Goal: Information Seeking & Learning: Learn about a topic

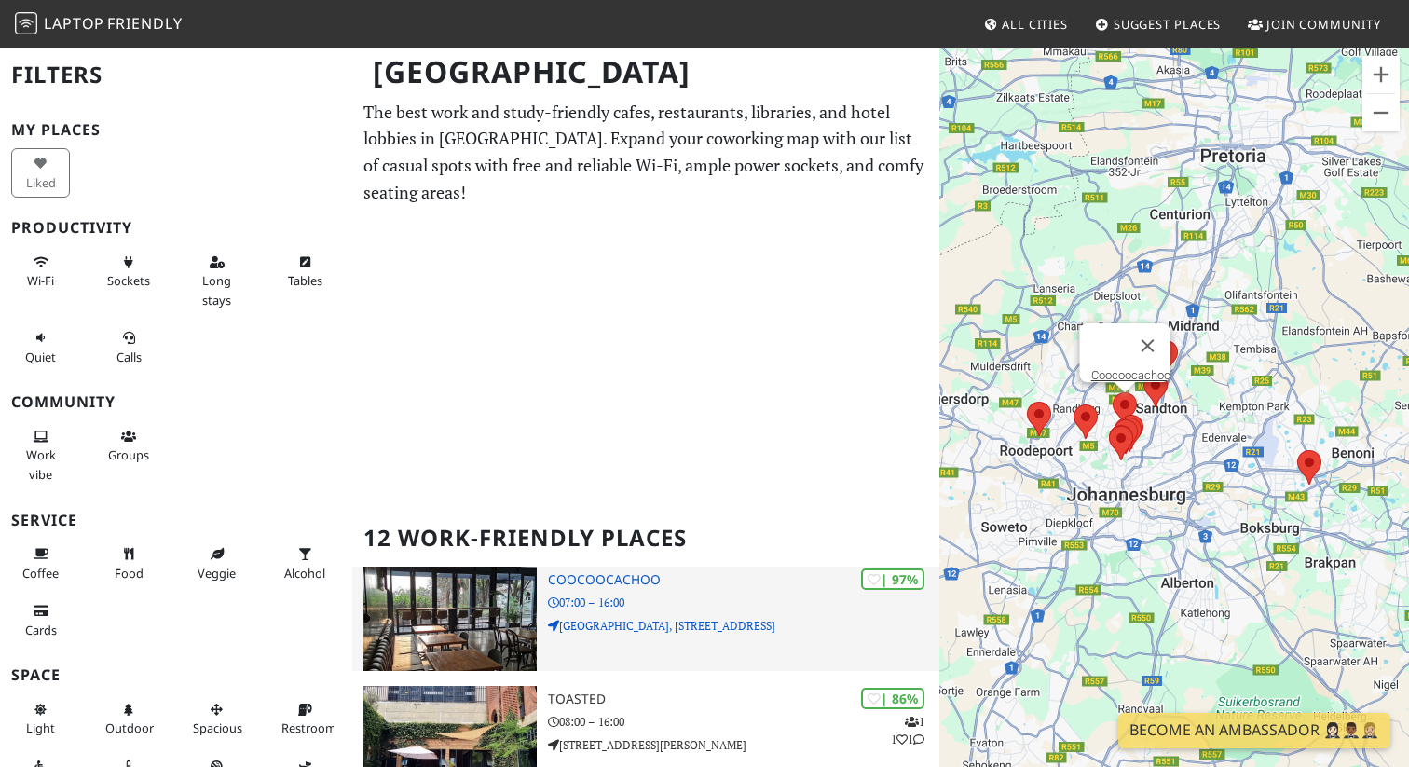
click at [500, 619] on img at bounding box center [449, 619] width 173 height 104
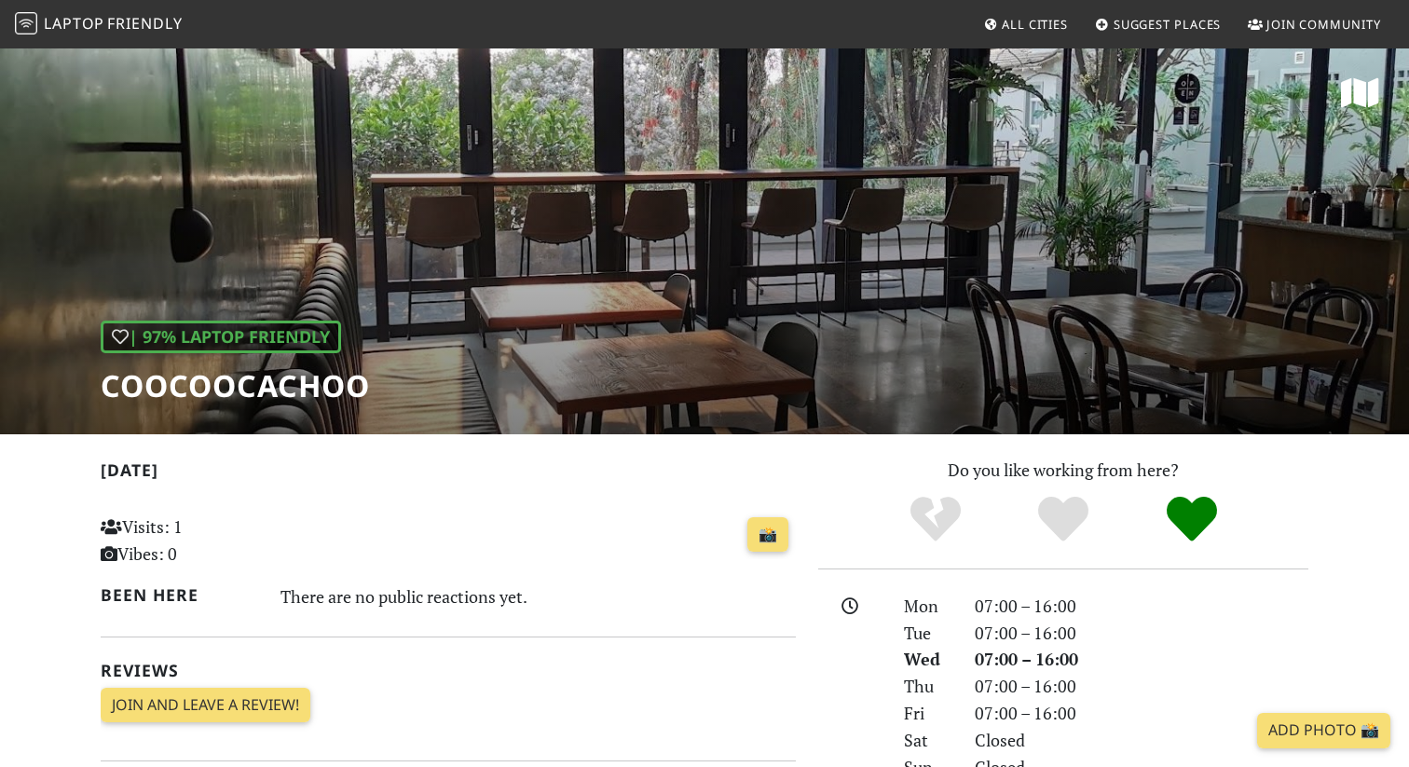
click at [565, 197] on div "| 97% Laptop Friendly Coocoocachoo" at bounding box center [704, 241] width 1409 height 388
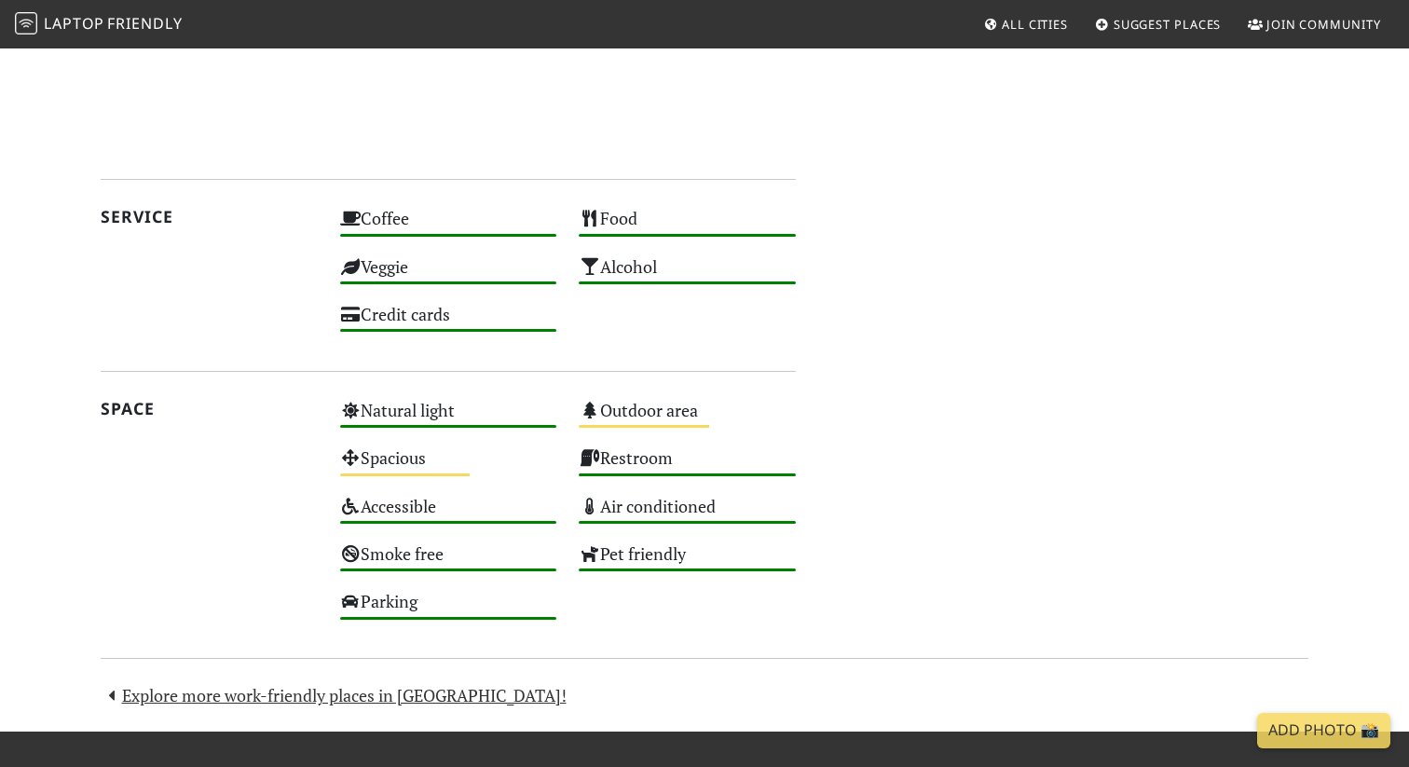
scroll to position [650, 0]
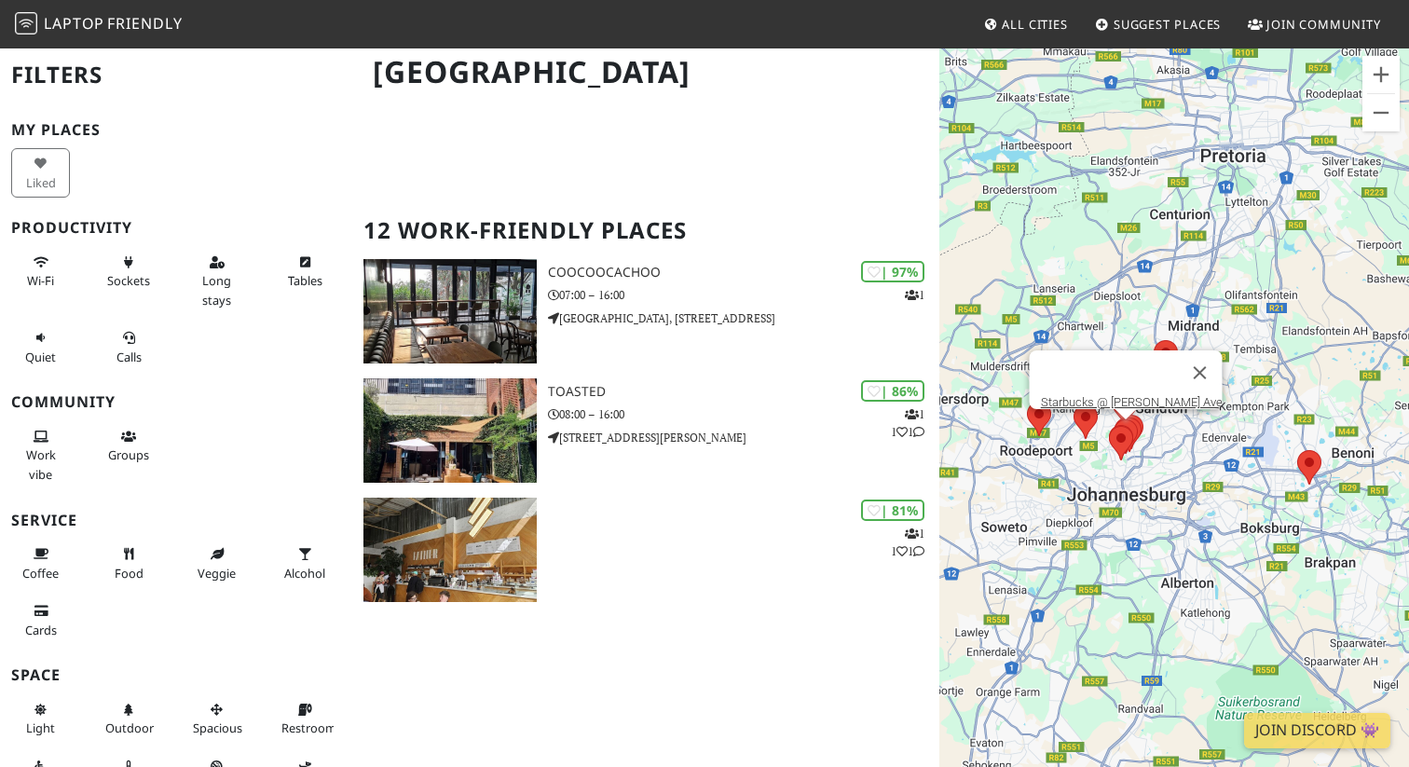
scroll to position [246, 0]
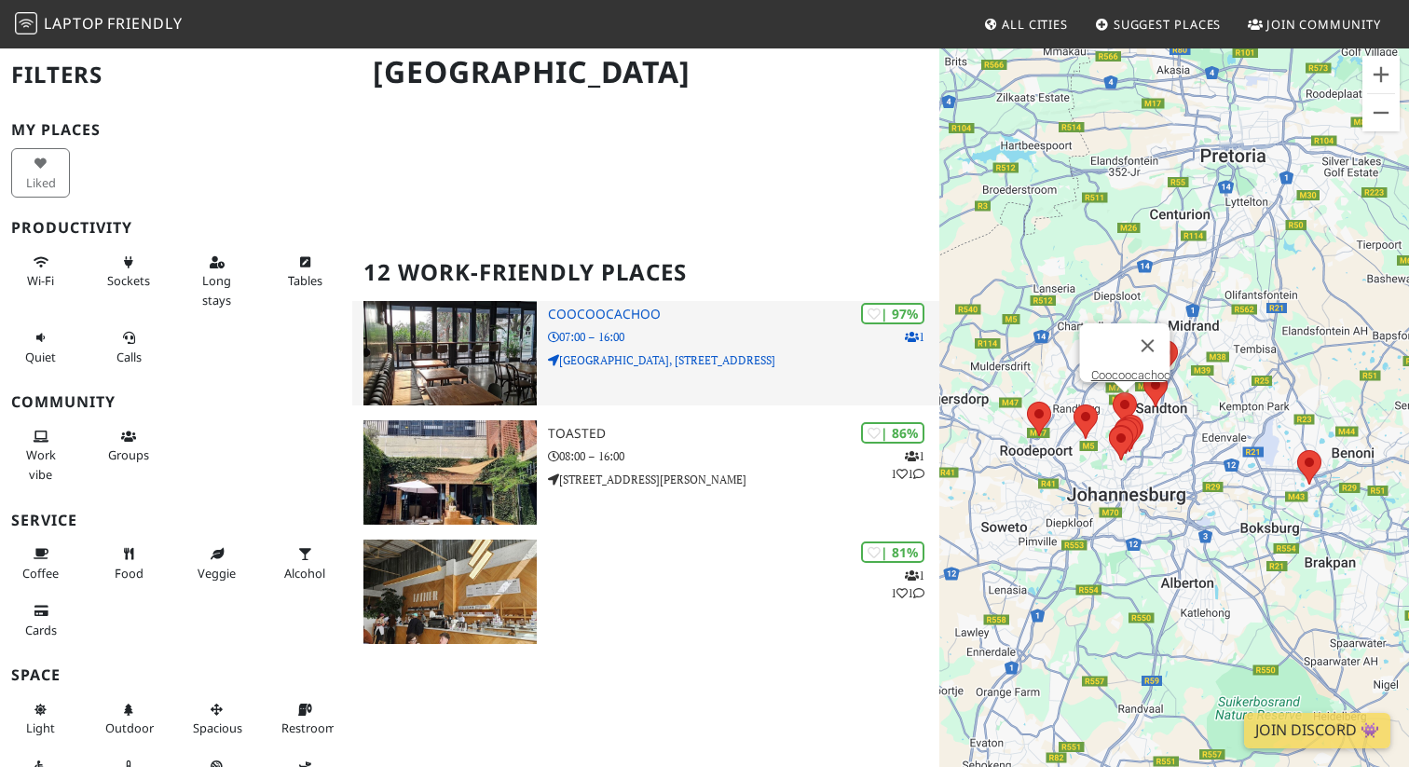
click at [595, 307] on h3 "Coocoocachoo" at bounding box center [743, 315] width 391 height 16
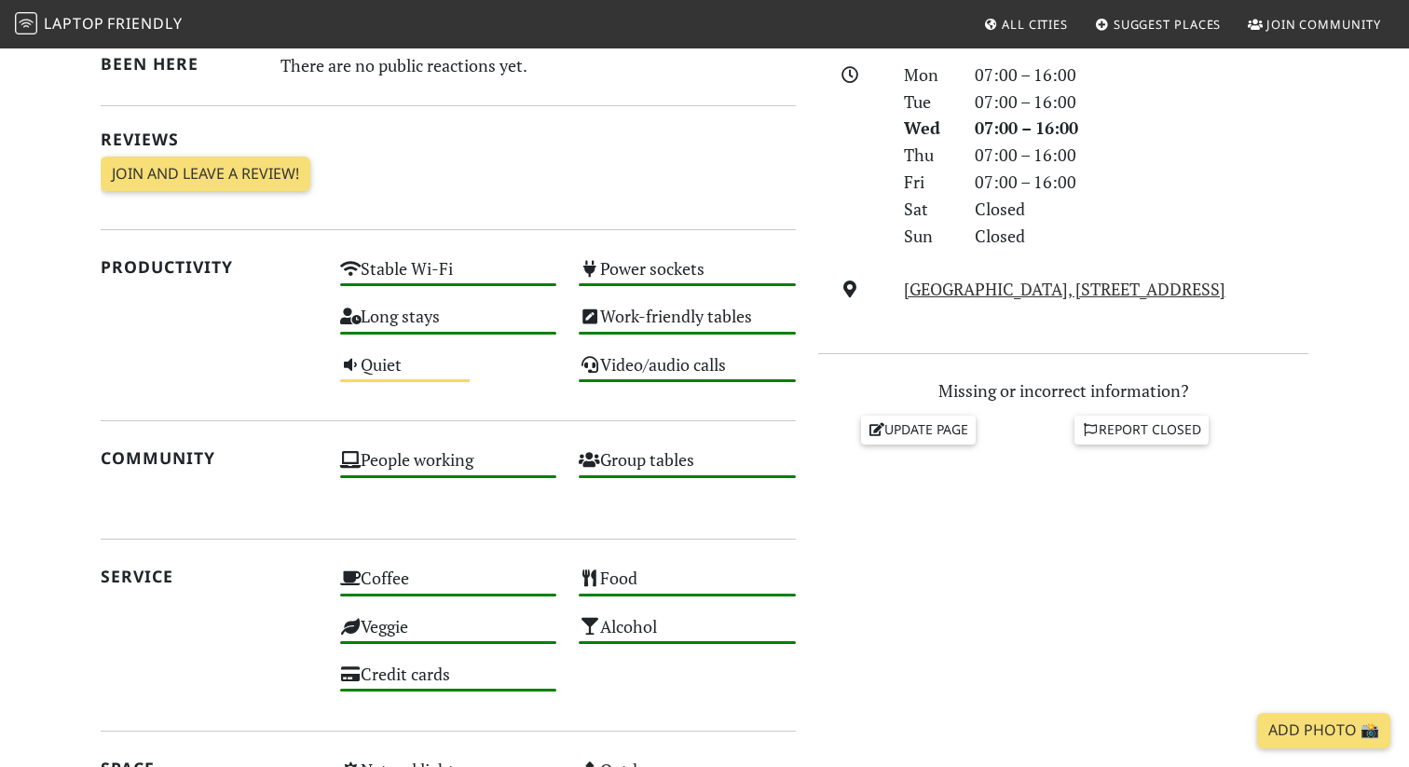
scroll to position [335, 0]
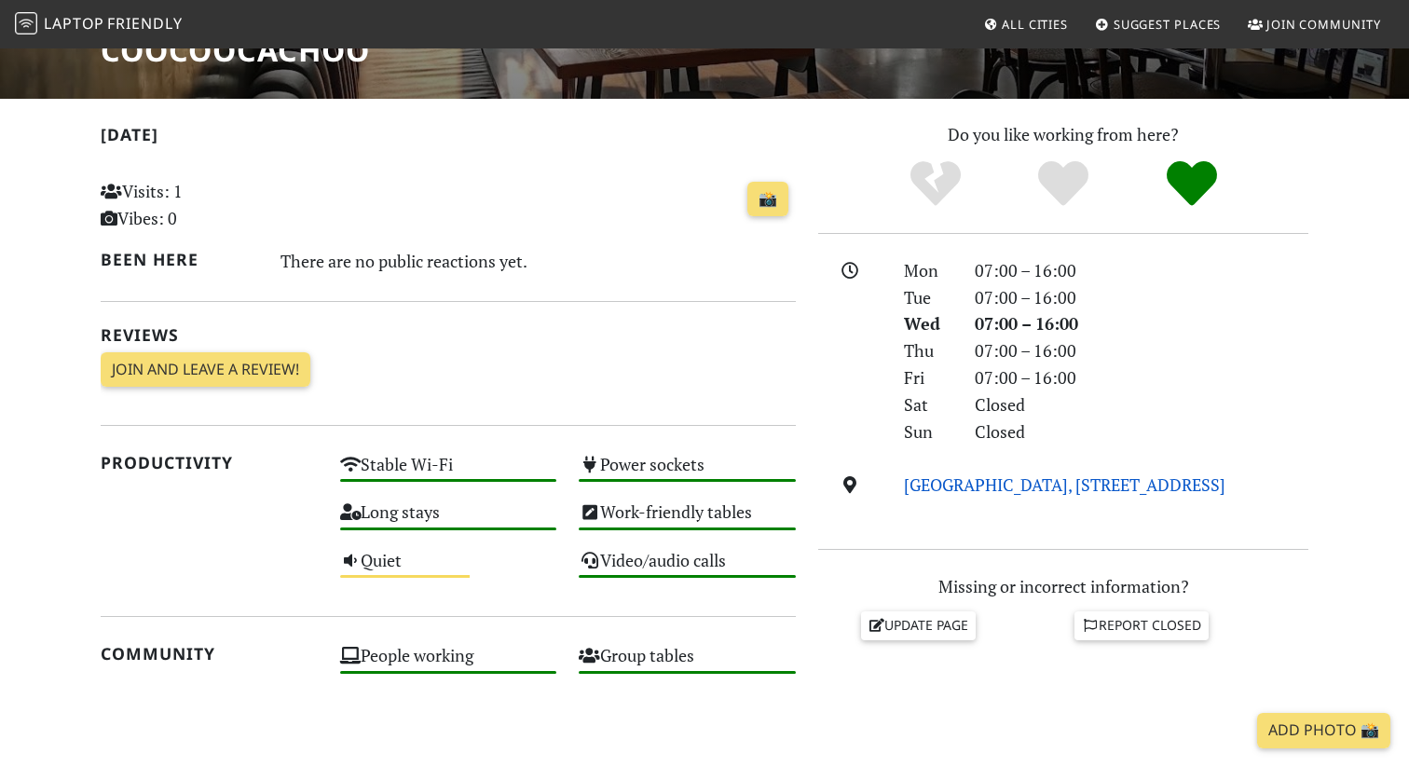
click at [920, 490] on link "Fountain Grove Office Park, 5 2nd Rd, 2196, Johannesburg" at bounding box center [1064, 484] width 321 height 22
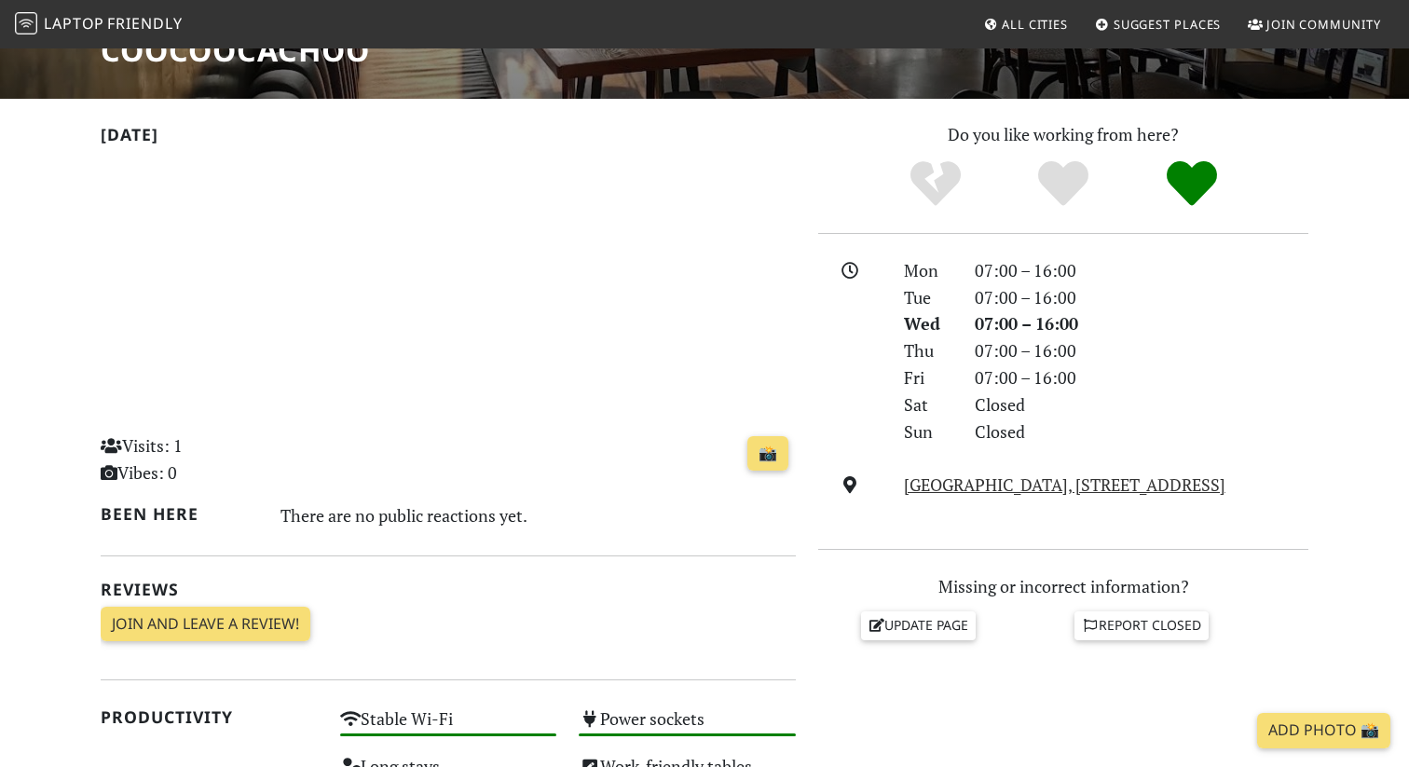
click at [1241, 451] on div "Mon 07:00 – 16:00 Tue 07:00 – 16:00 Wed 07:00 – 16:00 Thu 07:00 – 16:00 Fri 07:…" at bounding box center [1063, 391] width 490 height 268
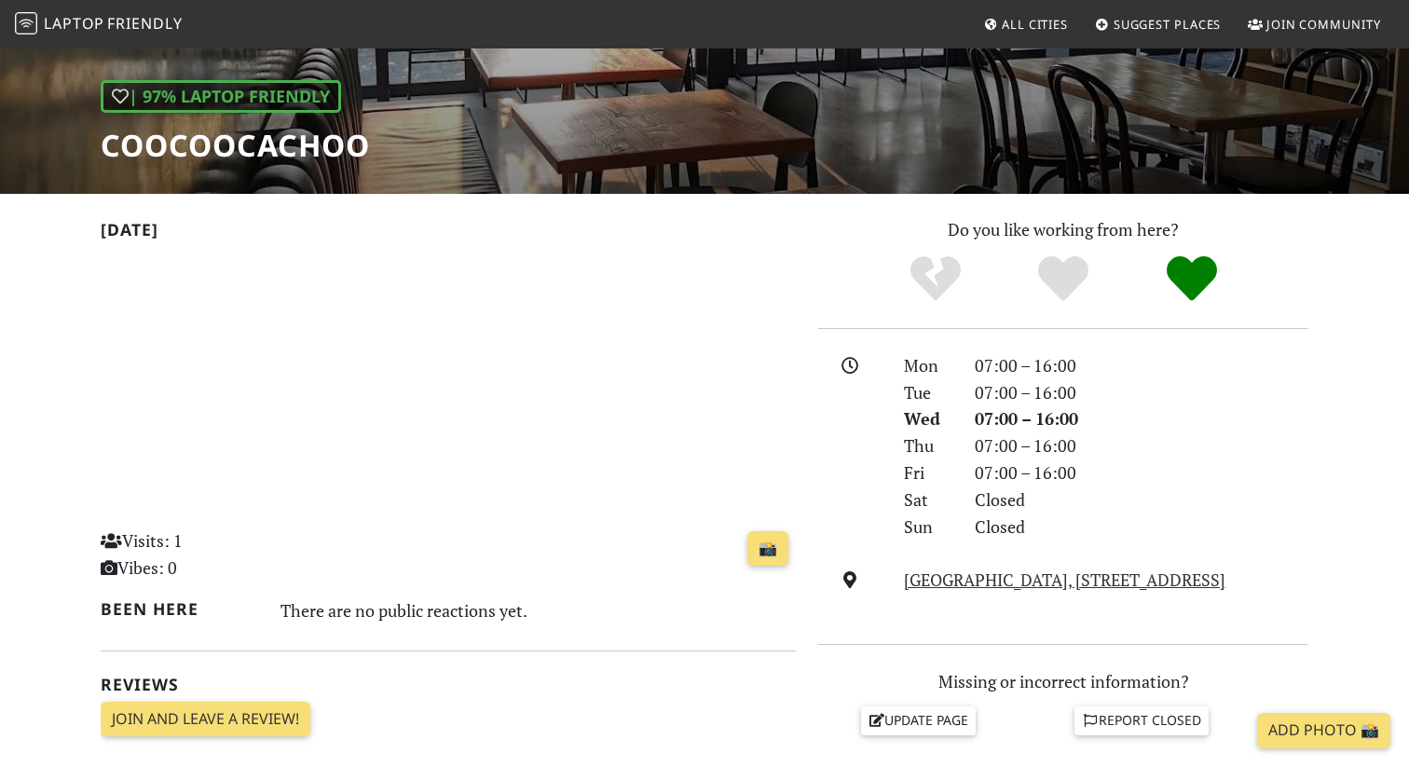
scroll to position [0, 0]
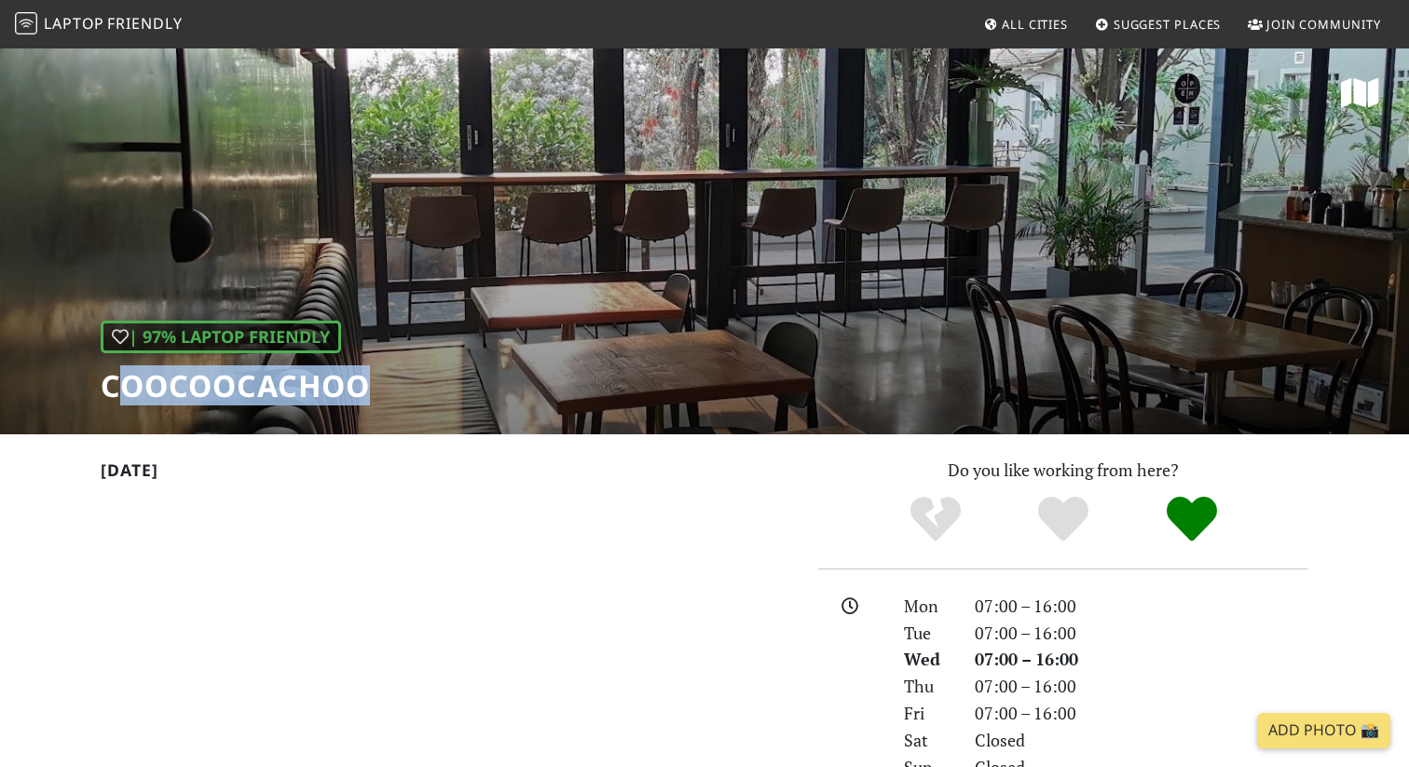
drag, startPoint x: 119, startPoint y: 387, endPoint x: 496, endPoint y: 387, distance: 376.4
click at [496, 387] on div "| 97% Laptop Friendly Coocoocachoo" at bounding box center [704, 241] width 1409 height 388
click at [117, 375] on h1 "Coocoocachoo" at bounding box center [235, 385] width 269 height 35
drag, startPoint x: 103, startPoint y: 380, endPoint x: 443, endPoint y: 380, distance: 339.2
click at [443, 380] on div "| 97% Laptop Friendly Coocoocachoo" at bounding box center [704, 241] width 1409 height 388
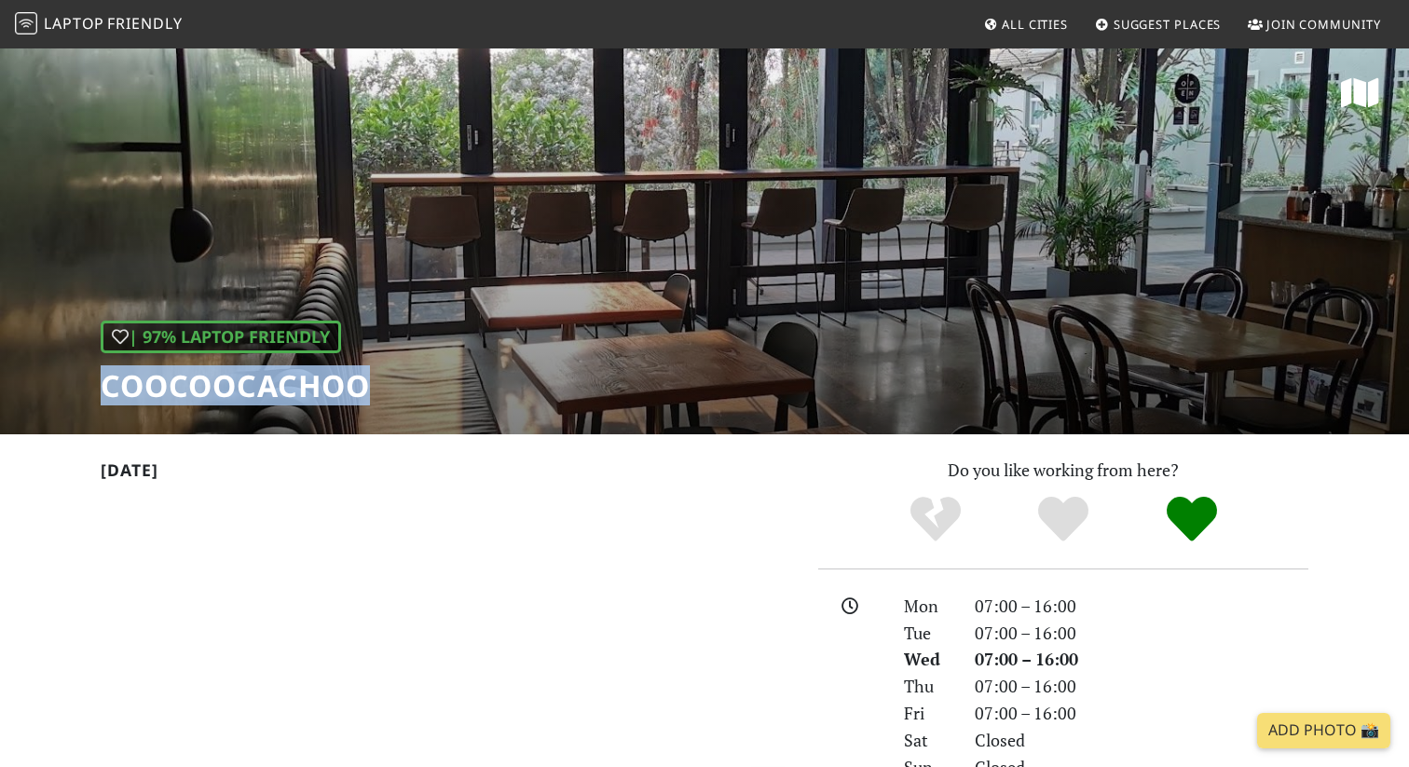
copy h1 "Coocoocachoo"
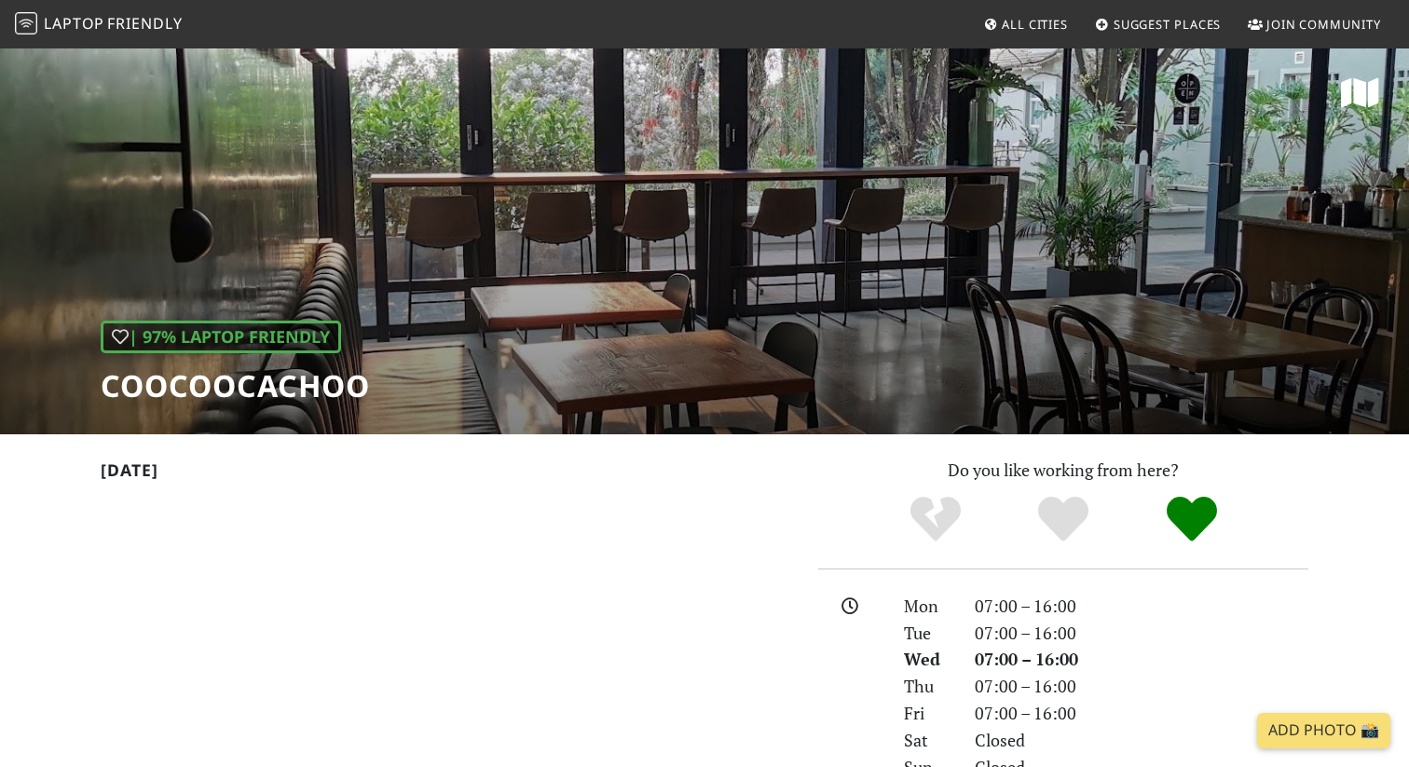
click at [107, 385] on h1 "Coocoocachoo" at bounding box center [235, 385] width 269 height 35
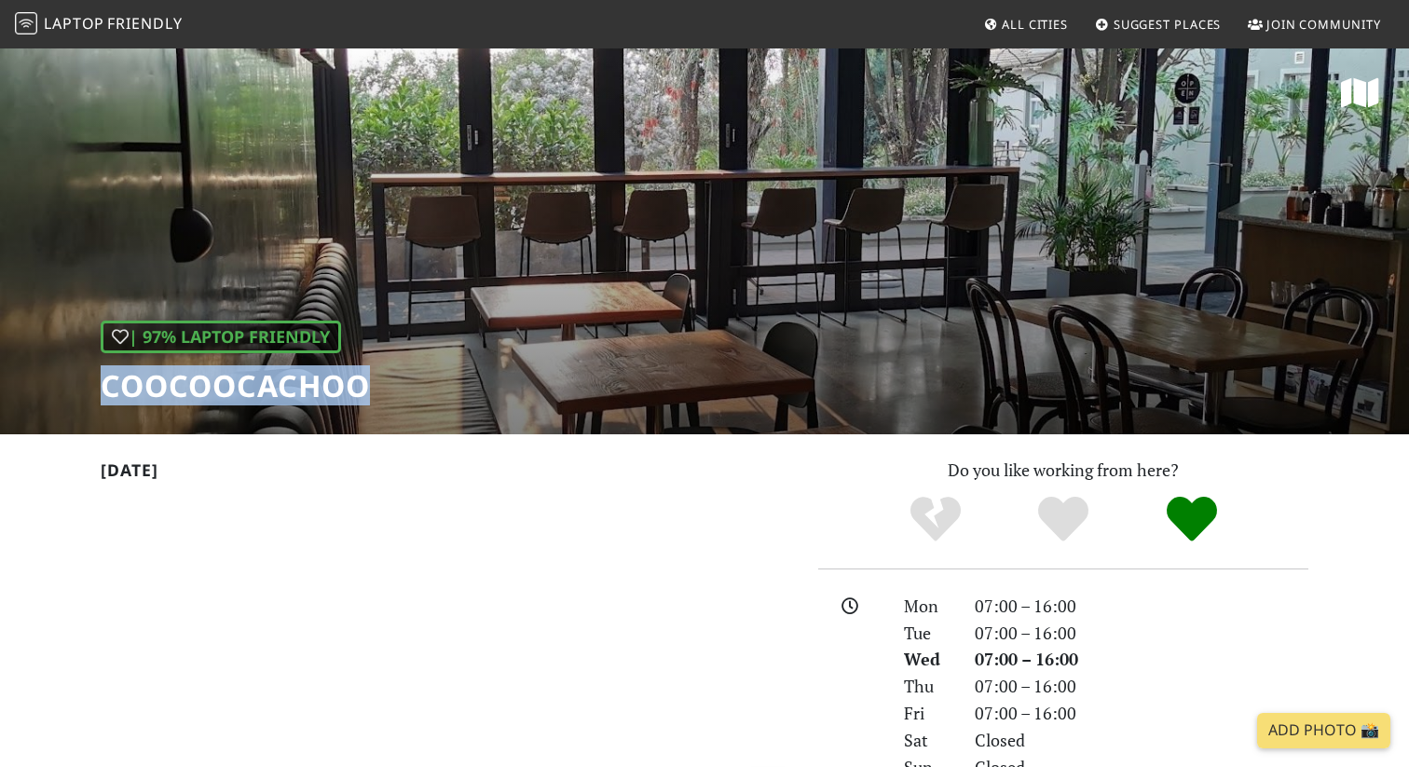
drag, startPoint x: 99, startPoint y: 383, endPoint x: 441, endPoint y: 383, distance: 342.0
click at [439, 383] on div "| 97% Laptop Friendly Coocoocachoo" at bounding box center [704, 241] width 1409 height 388
copy h1 "Coocoocachoo"
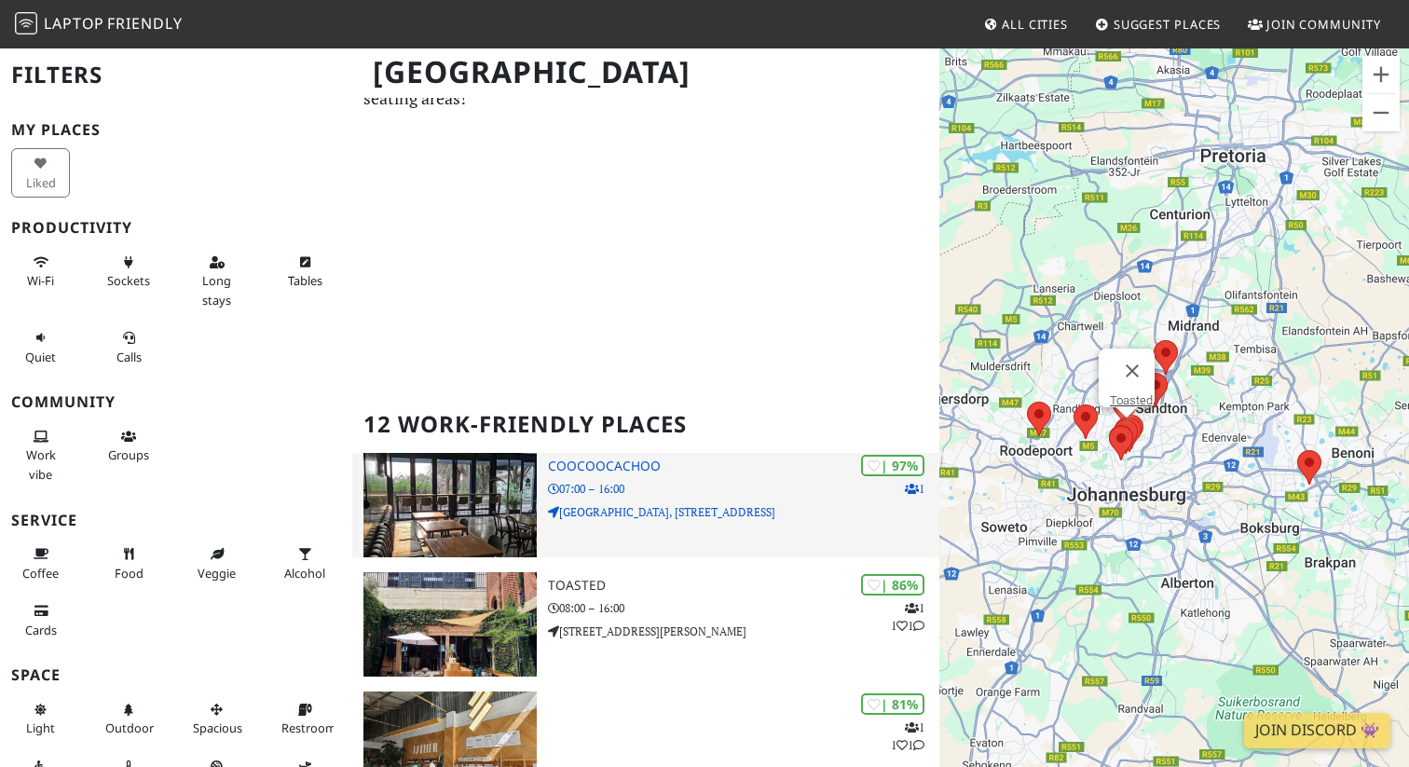
scroll to position [124, 0]
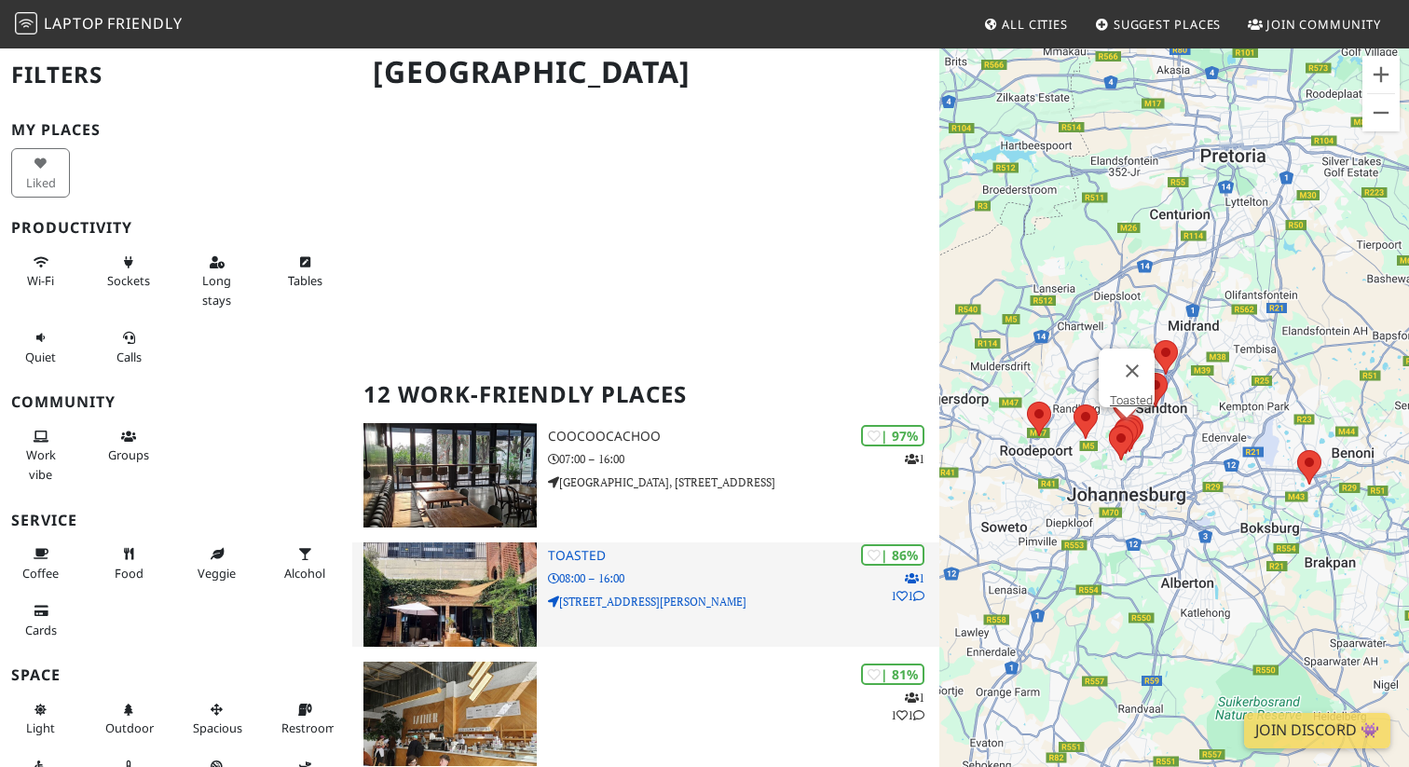
click at [594, 555] on h3 "Toasted" at bounding box center [743, 556] width 391 height 16
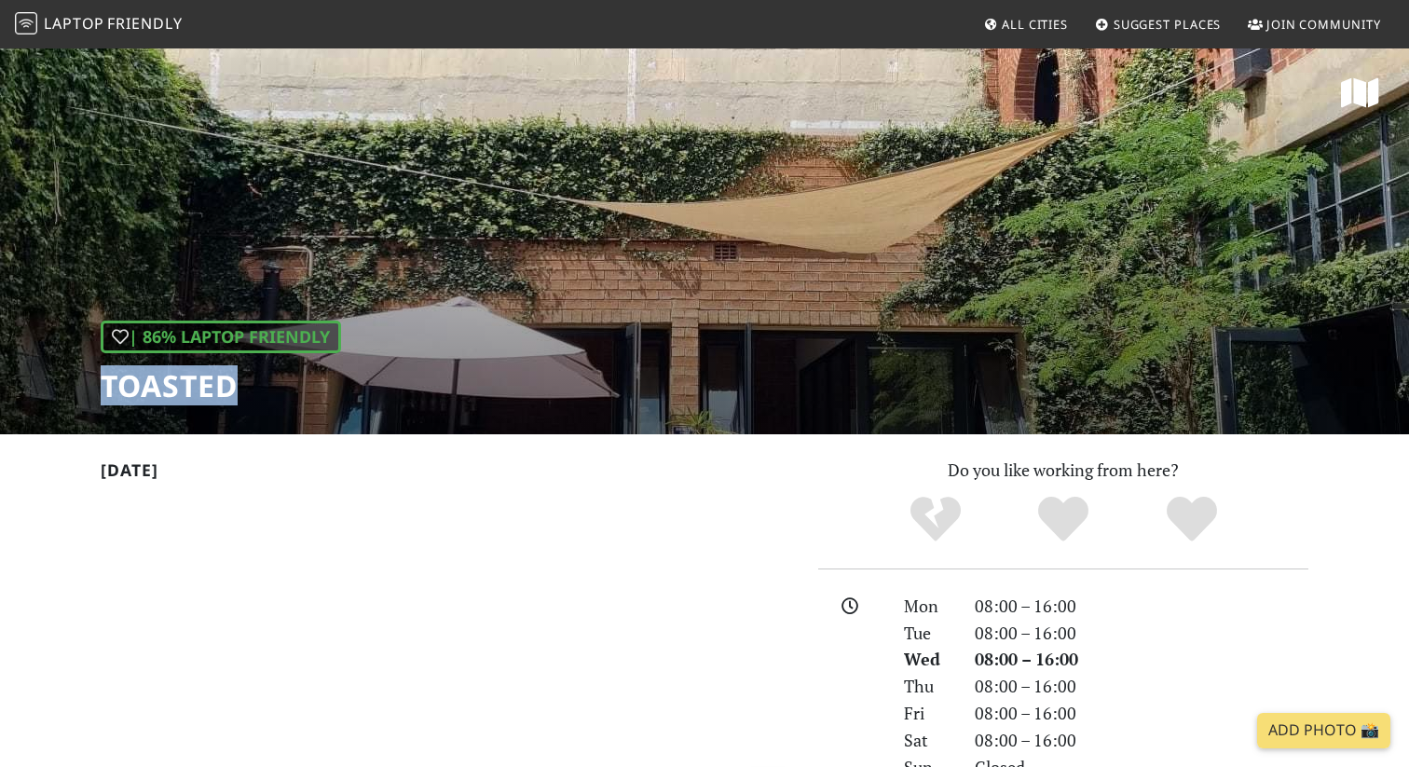
drag, startPoint x: 197, startPoint y: 393, endPoint x: 372, endPoint y: 393, distance: 175.2
click at [372, 393] on div "| 86% Laptop Friendly Toasted" at bounding box center [704, 241] width 1409 height 388
copy h1 "Toasted"
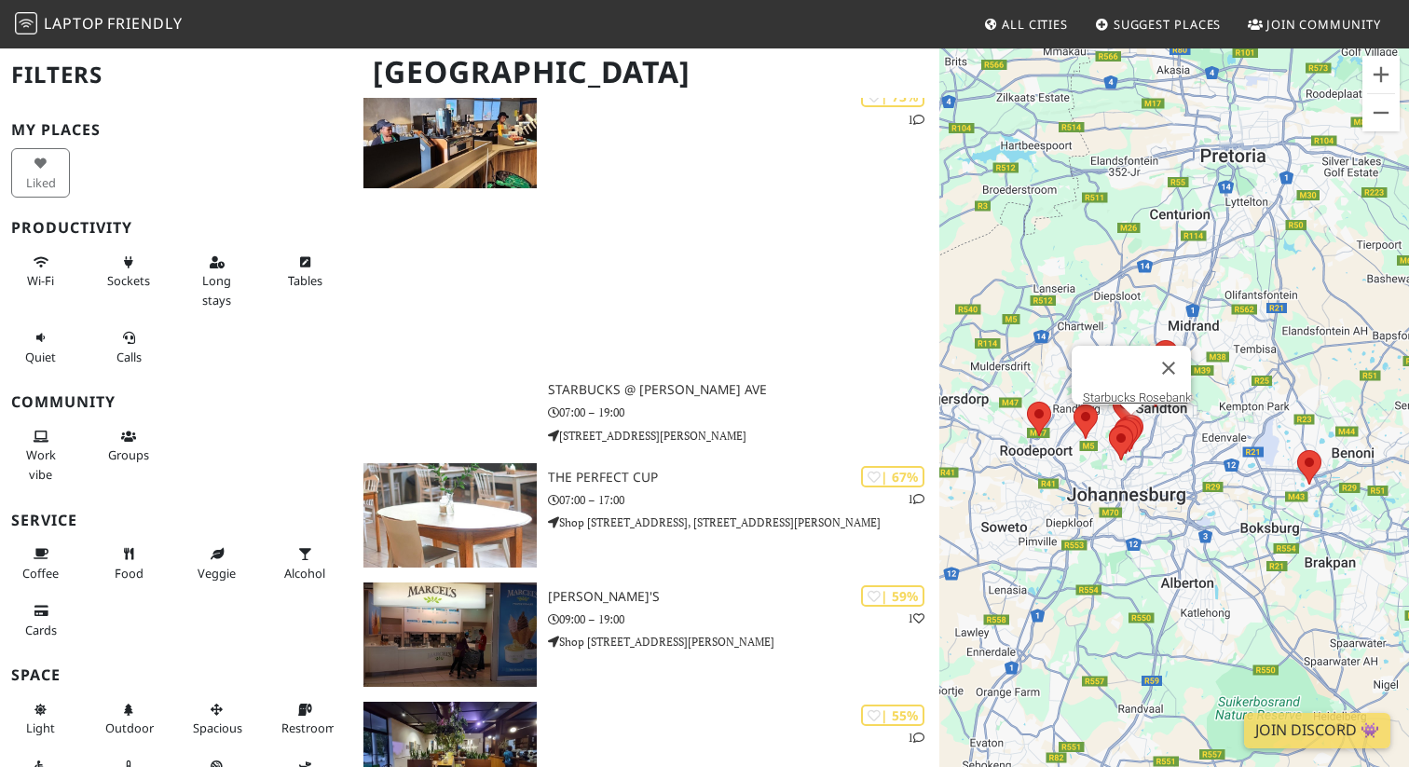
scroll to position [1442, 0]
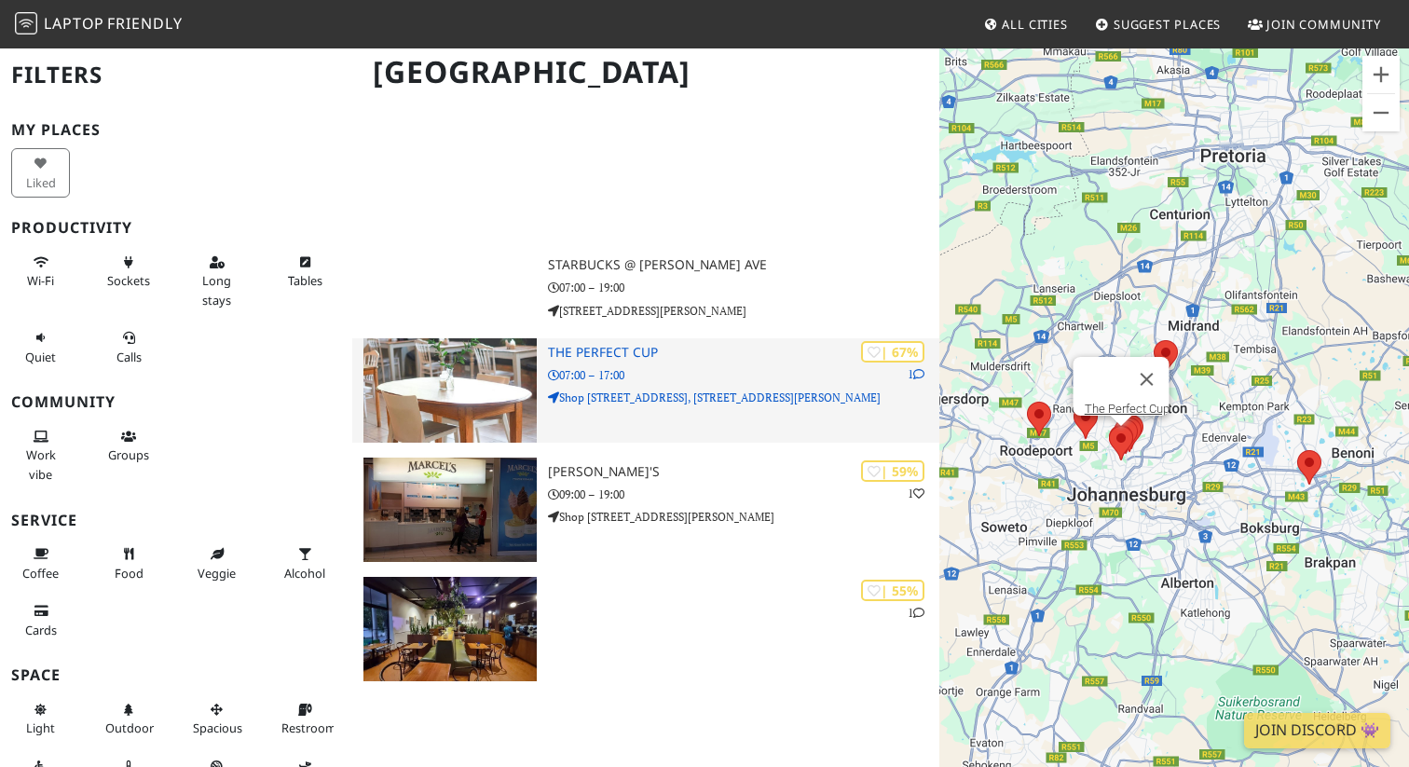
click at [619, 348] on h3 "The Perfect Cup" at bounding box center [743, 353] width 391 height 16
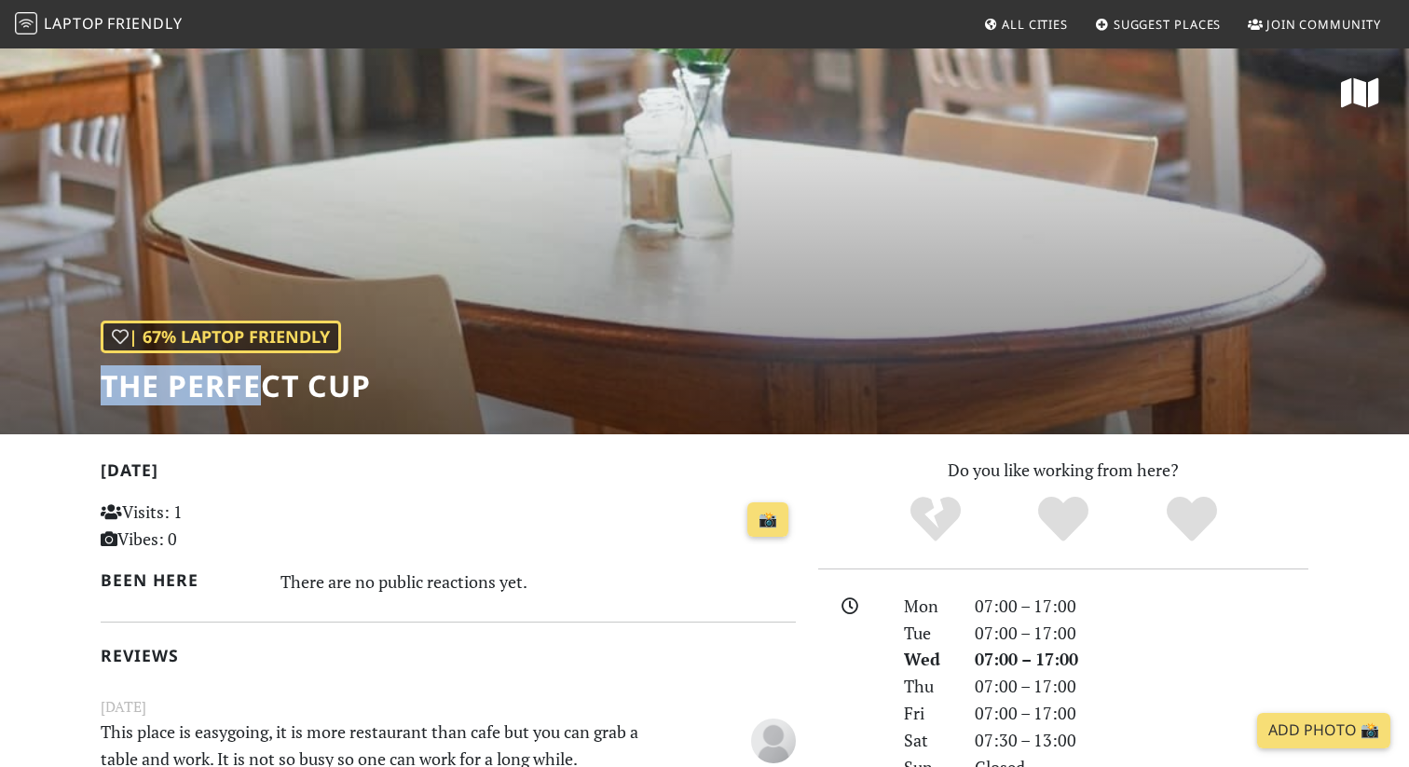
drag, startPoint x: 106, startPoint y: 377, endPoint x: 648, endPoint y: 369, distance: 541.4
click at [648, 369] on div "| 67% Laptop Friendly The Perfect Cup" at bounding box center [704, 241] width 1409 height 388
copy h1 "The Perfect Cup"
